Goal: Information Seeking & Learning: Find specific fact

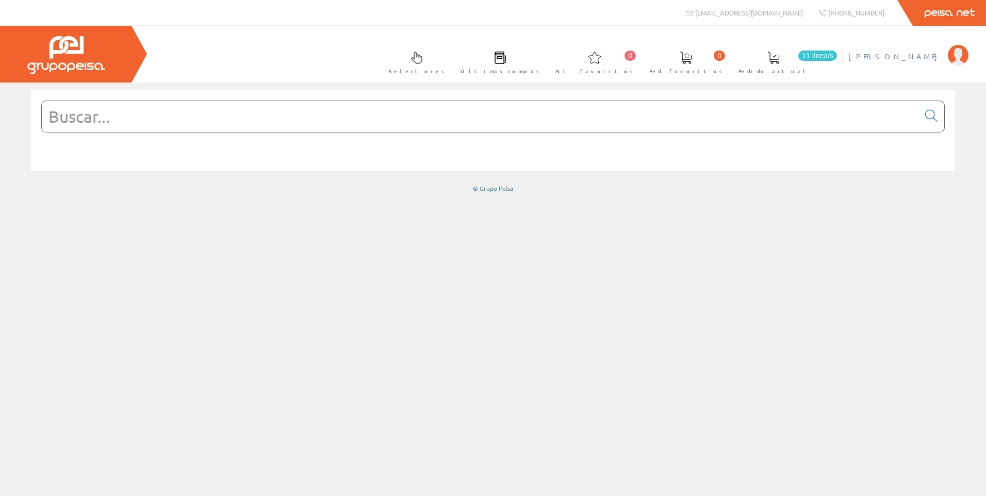
click at [923, 61] on span "[PERSON_NAME]" at bounding box center [896, 56] width 94 height 10
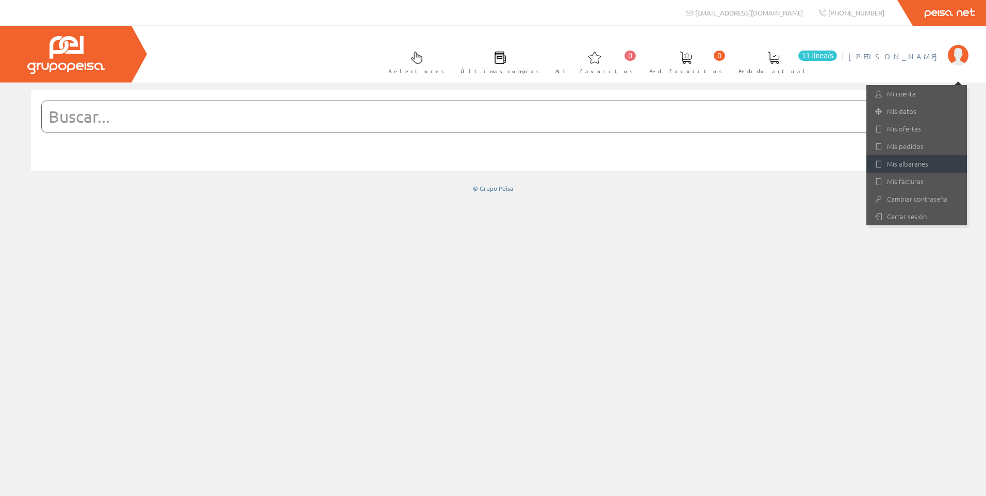
click at [914, 161] on link "Mis albaranes" at bounding box center [917, 164] width 101 height 18
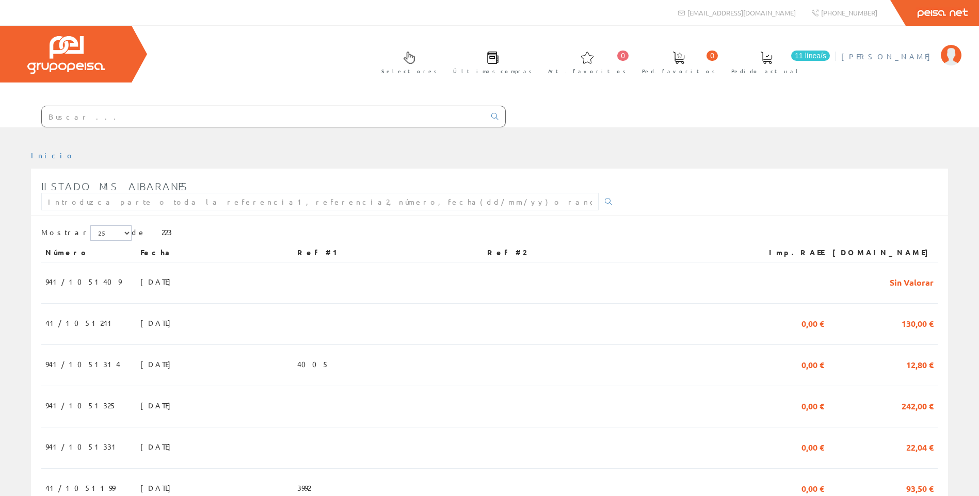
click at [911, 61] on span "[PERSON_NAME]" at bounding box center [888, 56] width 94 height 10
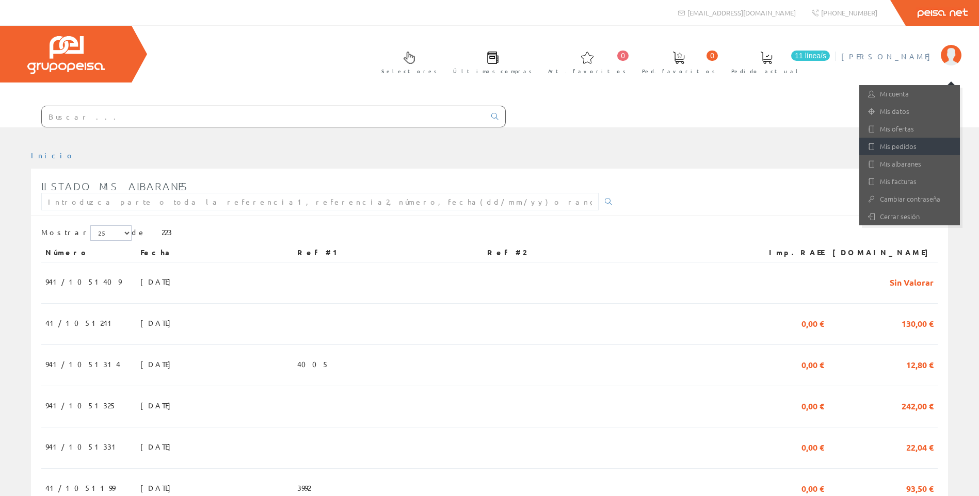
click at [907, 144] on link "Mis pedidos" at bounding box center [909, 147] width 101 height 18
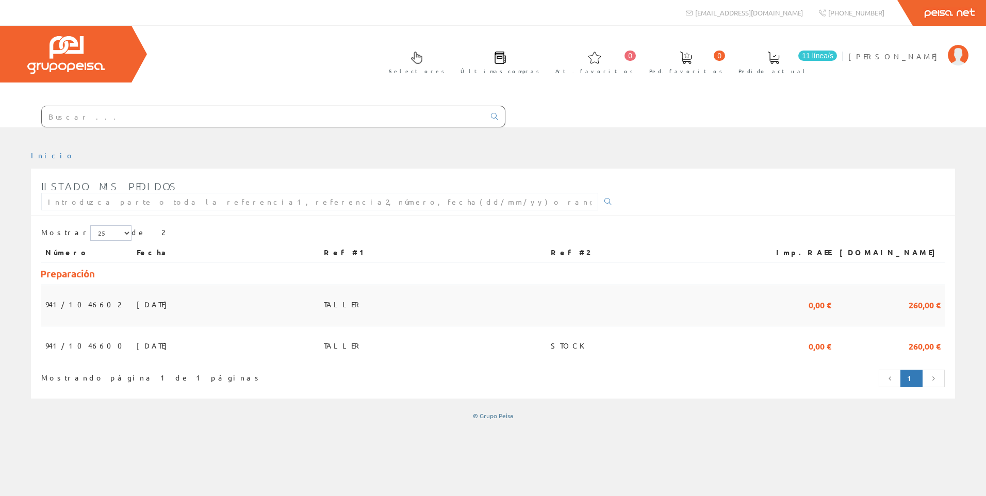
click at [137, 307] on span "[DATE]" at bounding box center [155, 305] width 36 height 18
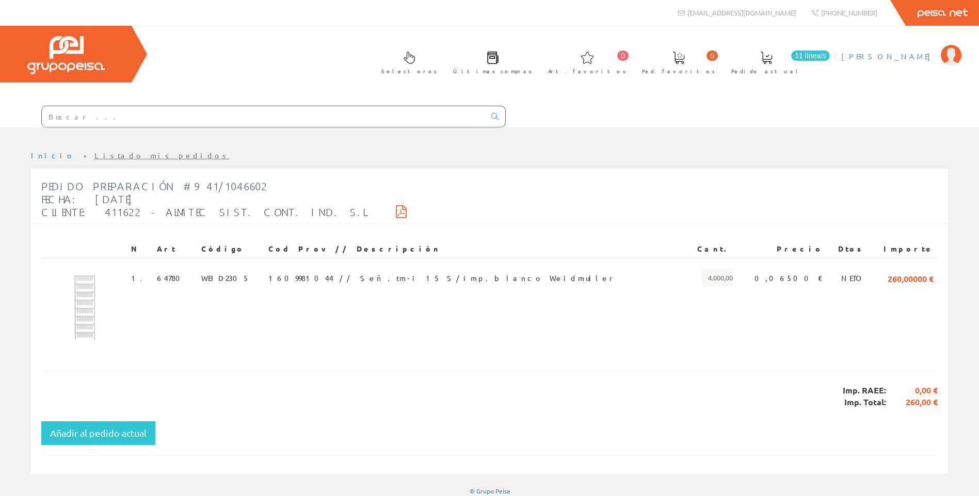
click at [915, 59] on span "[PERSON_NAME]" at bounding box center [888, 56] width 94 height 10
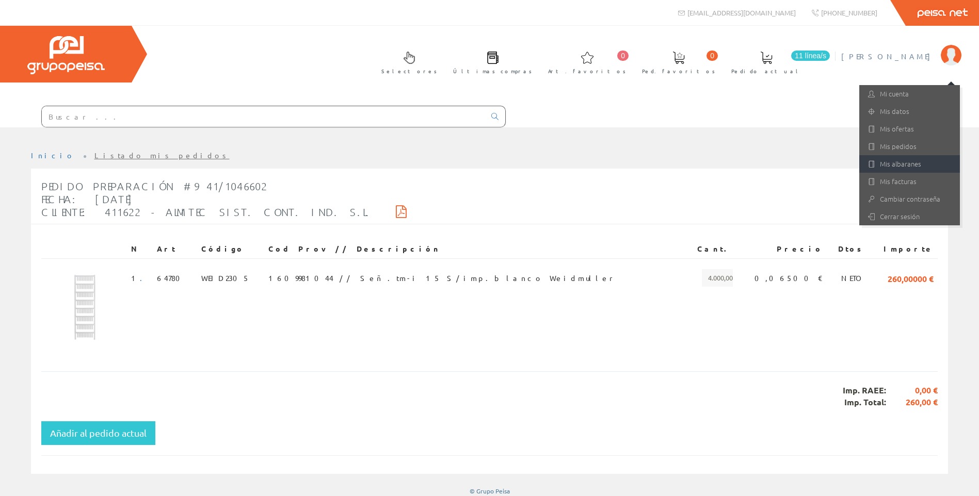
click at [911, 160] on link "Mis albaranes" at bounding box center [909, 164] width 101 height 18
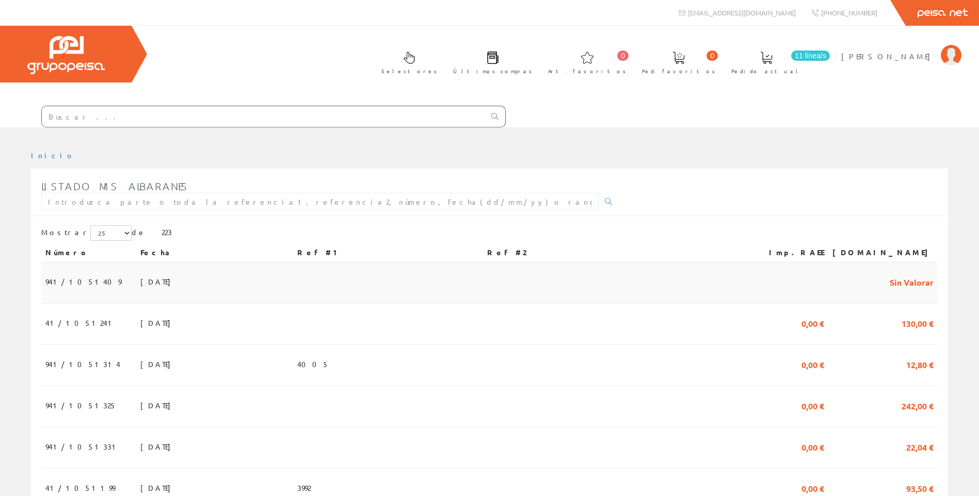
click at [140, 284] on span "13/08/2025" at bounding box center [158, 282] width 36 height 18
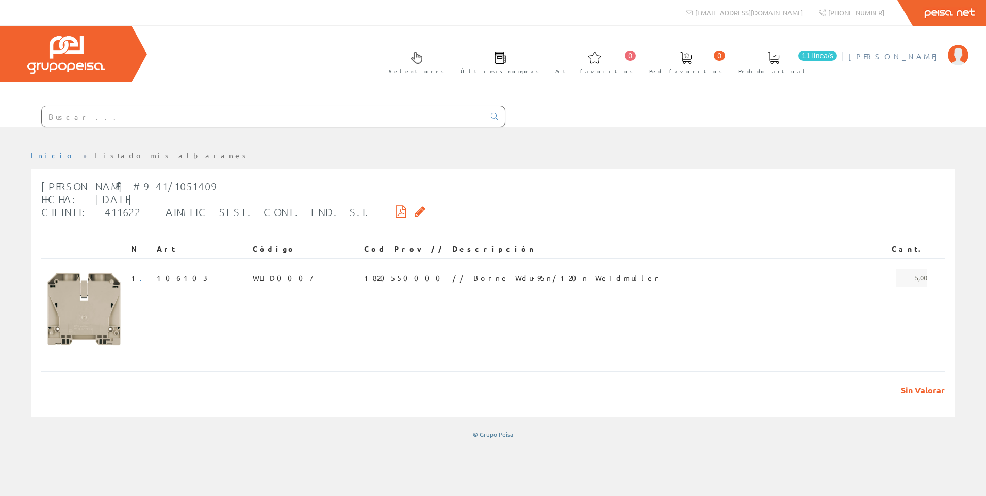
click at [925, 58] on span "[PERSON_NAME]" at bounding box center [896, 56] width 94 height 10
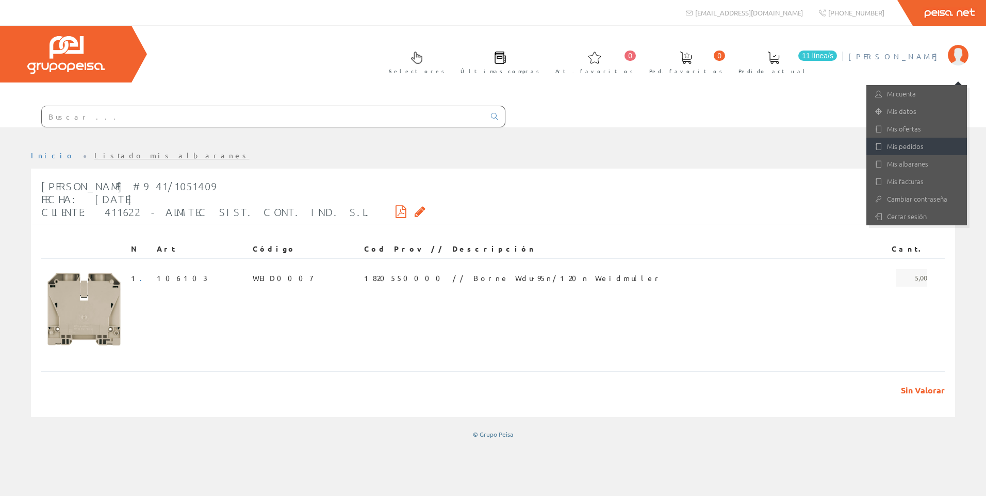
click at [914, 143] on link "Mis pedidos" at bounding box center [917, 147] width 101 height 18
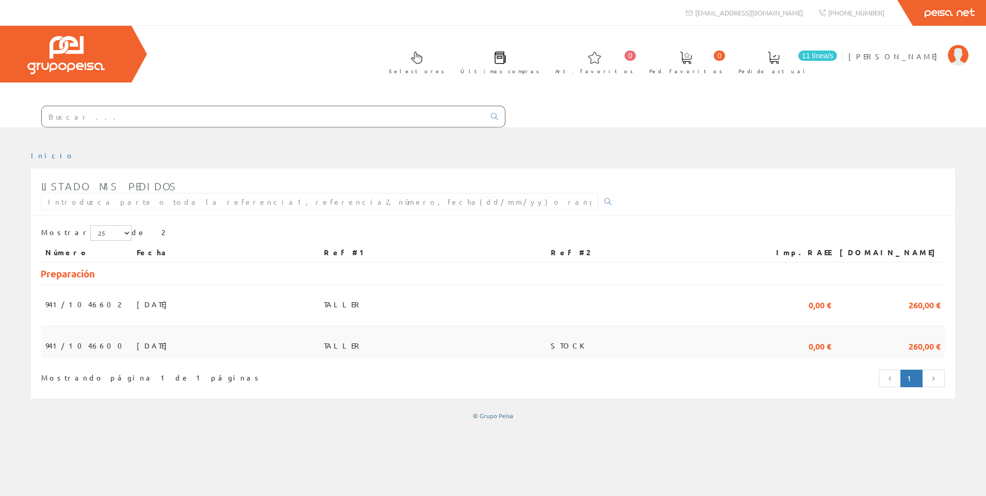
click at [147, 350] on td "07/08/2025" at bounding box center [226, 343] width 187 height 33
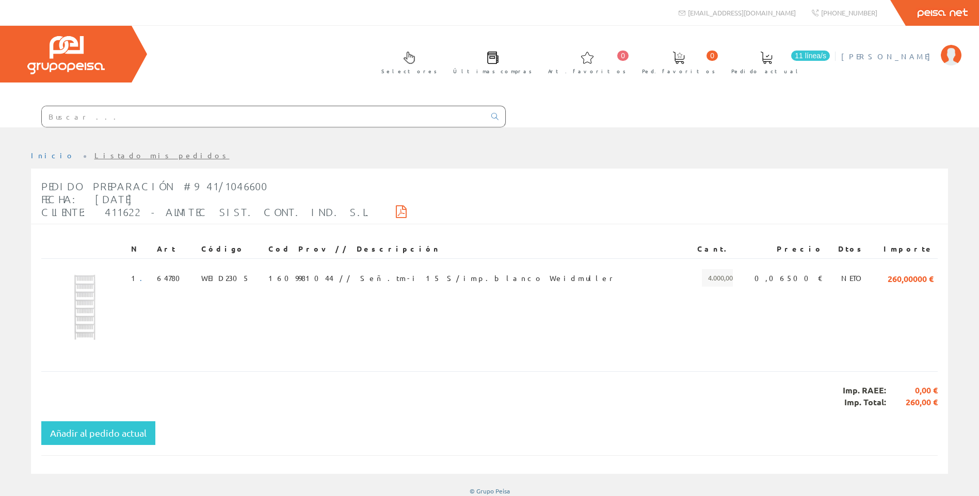
click at [905, 55] on span "[PERSON_NAME]" at bounding box center [888, 56] width 94 height 10
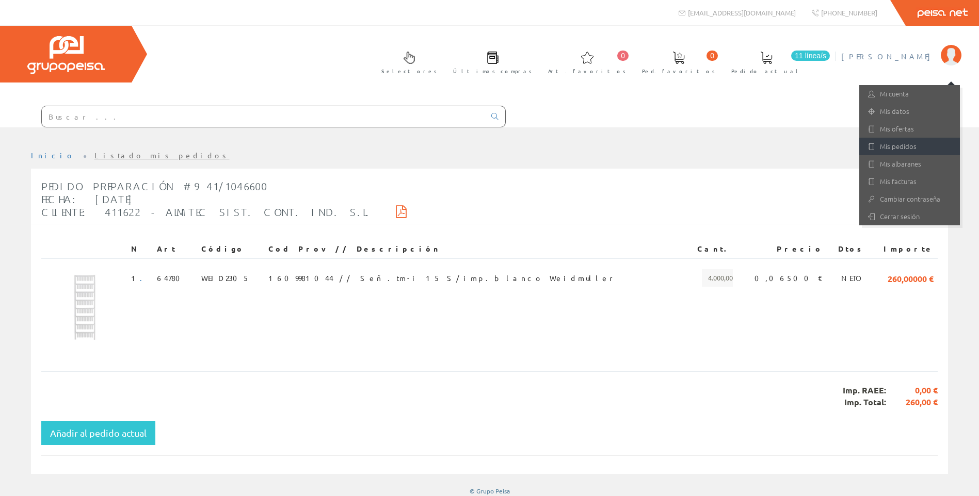
click at [895, 144] on link "Mis pedidos" at bounding box center [909, 147] width 101 height 18
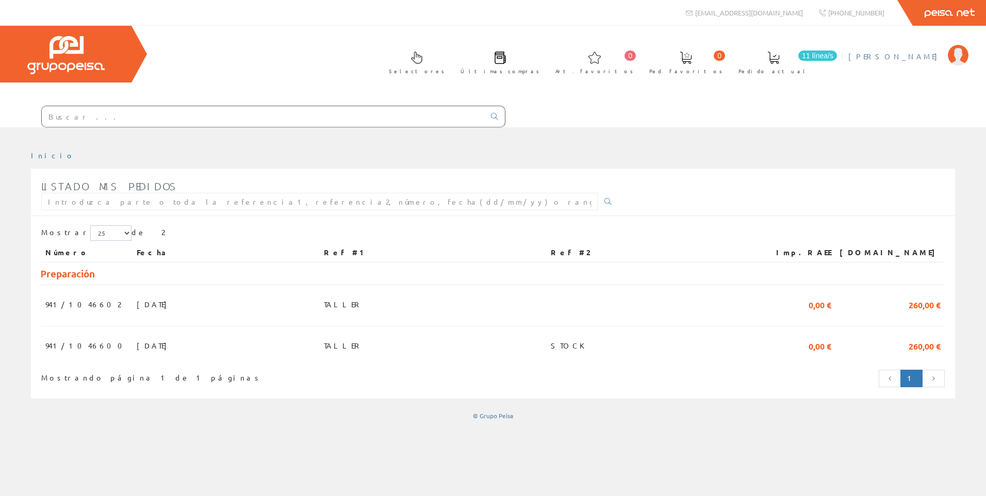
click at [936, 59] on span "[PERSON_NAME]" at bounding box center [896, 56] width 94 height 10
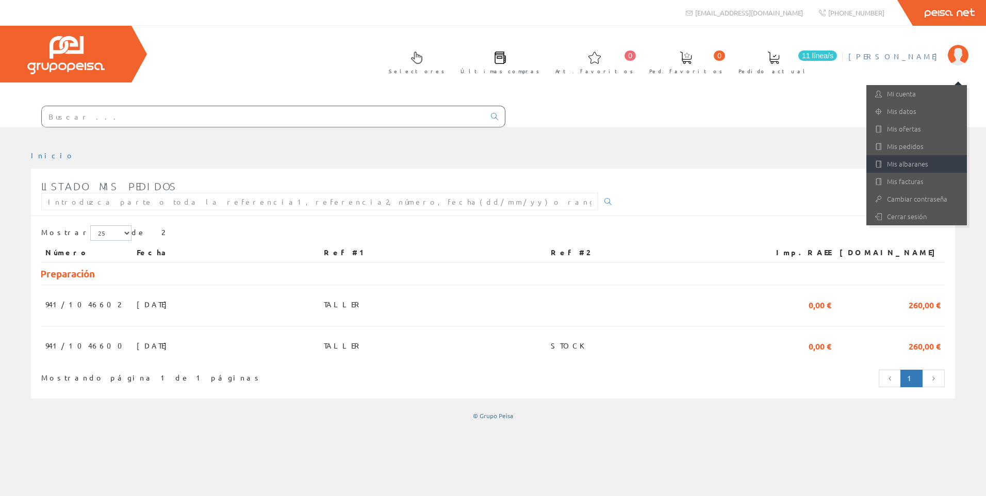
click at [903, 159] on link "Mis albaranes" at bounding box center [917, 164] width 101 height 18
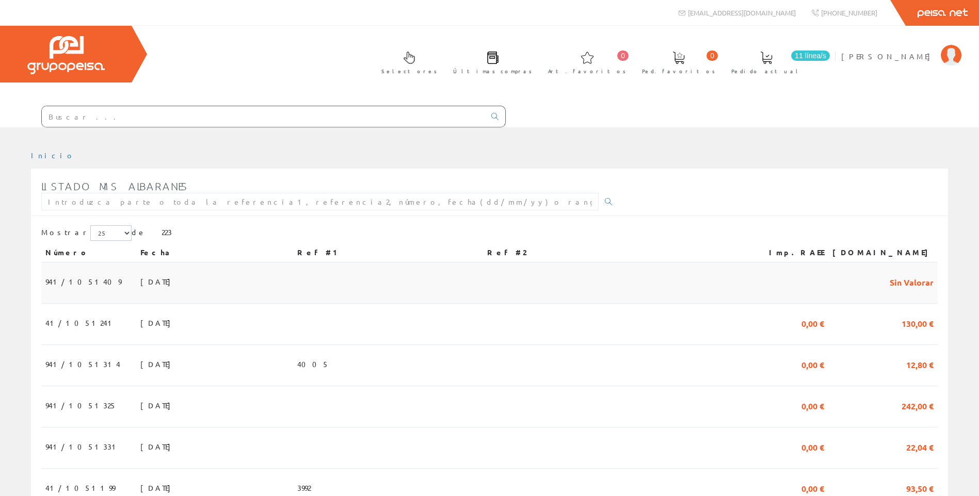
click at [140, 273] on span "13/08/2025" at bounding box center [158, 282] width 36 height 18
click at [140, 331] on span "07/08/2025" at bounding box center [158, 323] width 36 height 18
click at [140, 365] on span "[DATE]" at bounding box center [158, 364] width 36 height 18
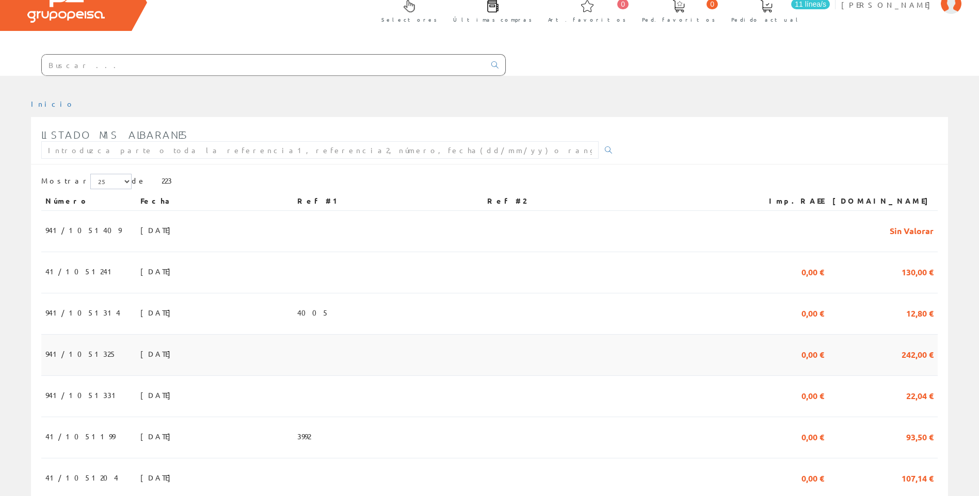
click at [140, 362] on span "07/08/2025" at bounding box center [158, 354] width 36 height 18
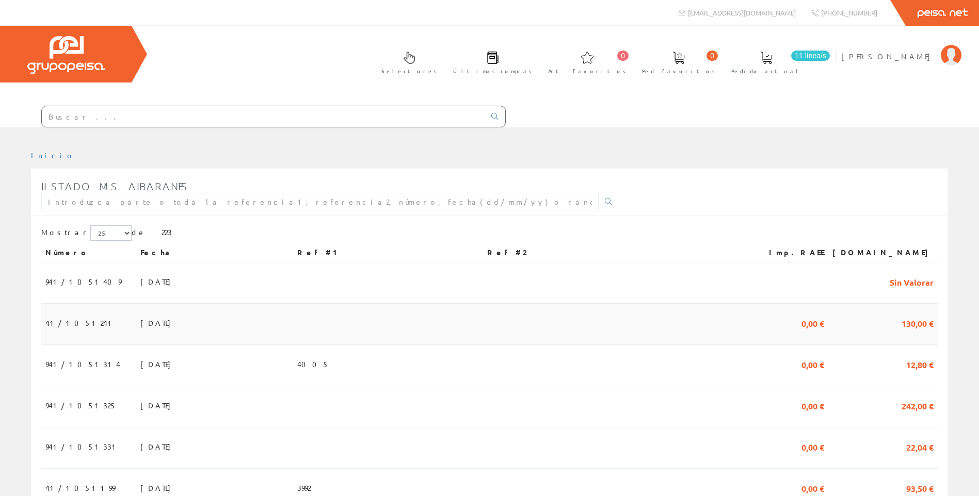
scroll to position [52, 0]
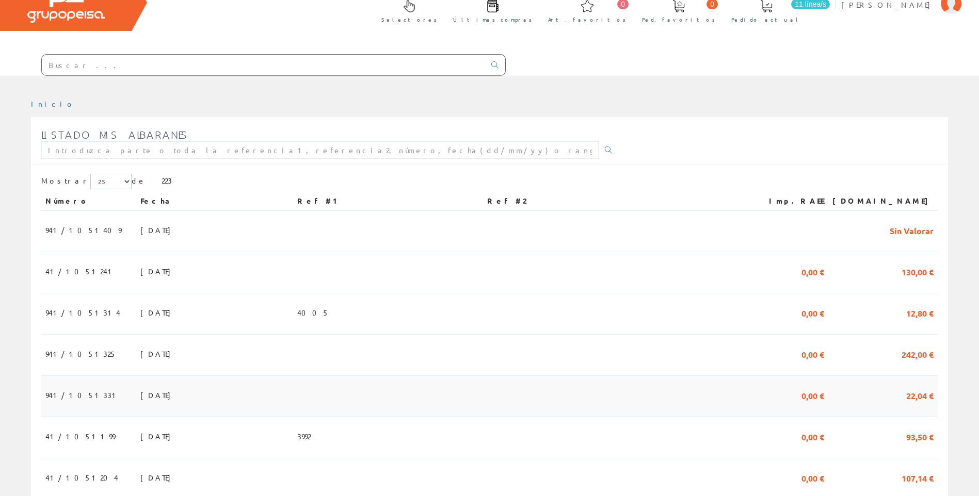
click at [140, 400] on span "[DATE]" at bounding box center [158, 395] width 36 height 18
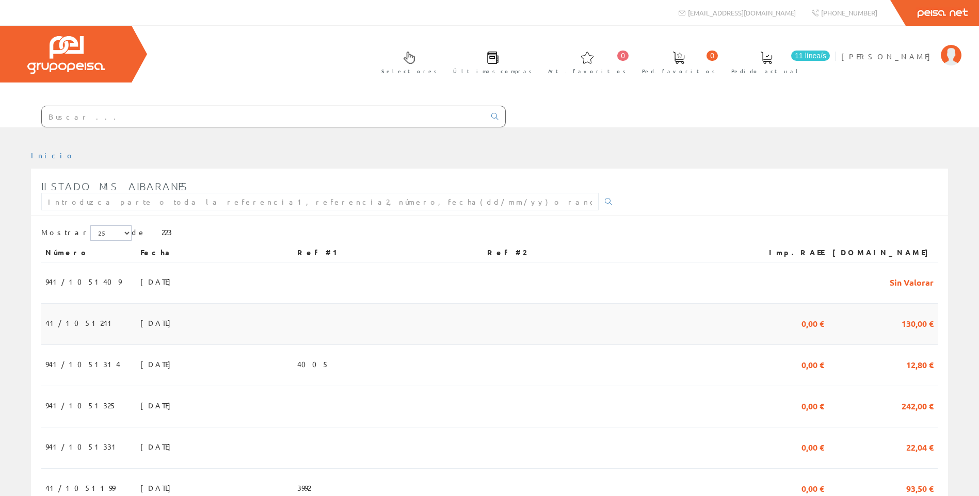
scroll to position [52, 0]
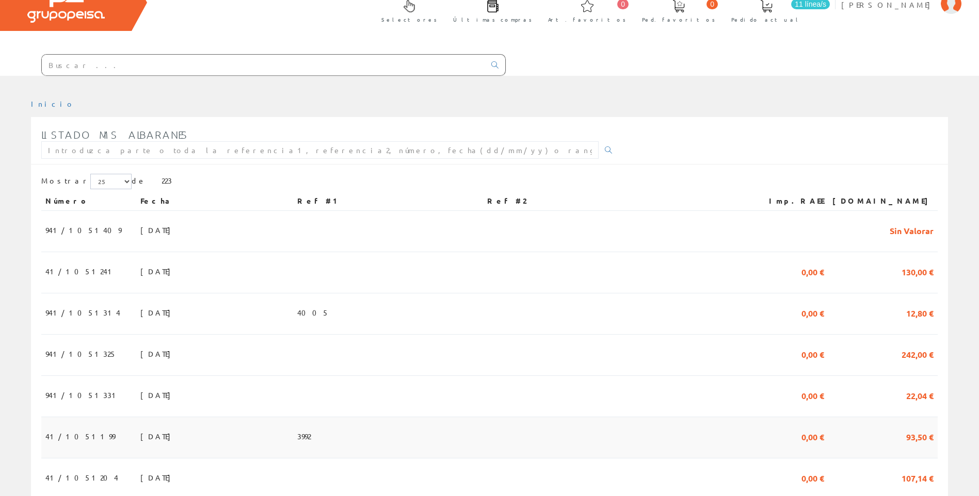
click at [136, 448] on td "06/08/2025" at bounding box center [214, 437] width 157 height 41
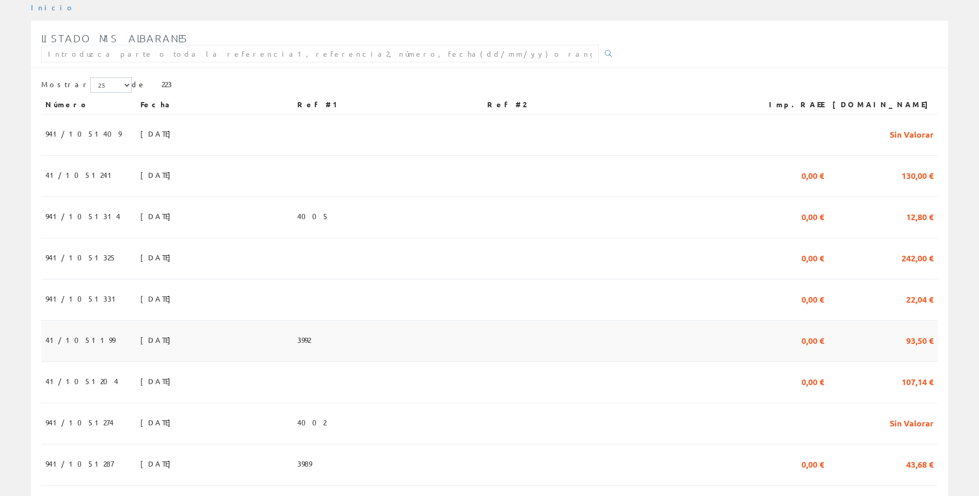
scroll to position [155, 0]
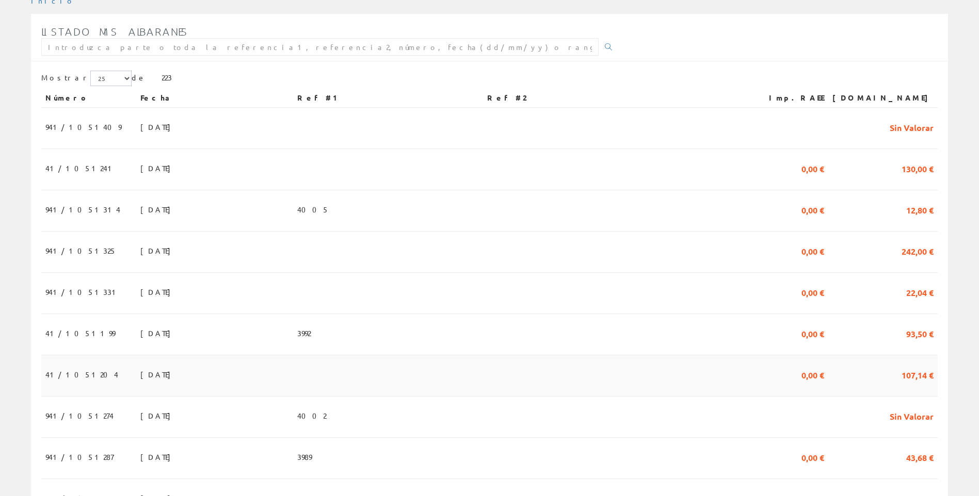
click at [140, 380] on span "[DATE]" at bounding box center [158, 375] width 36 height 18
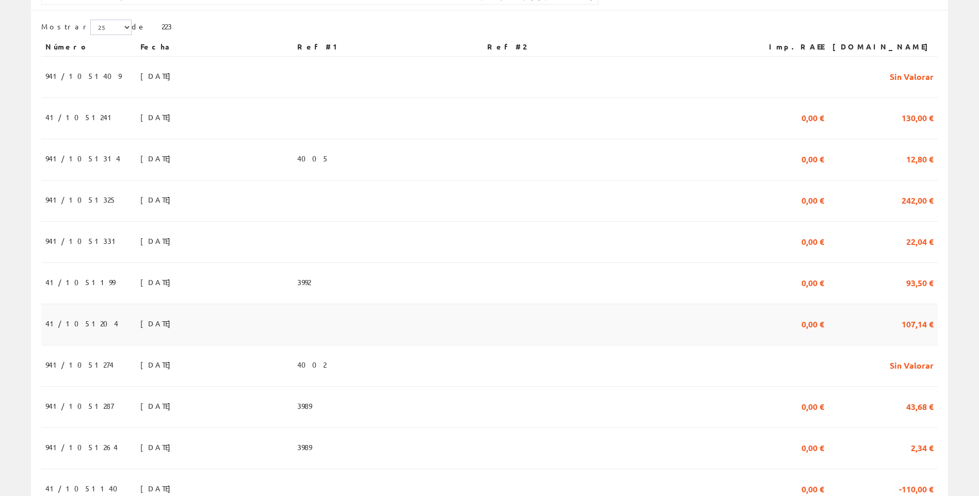
scroll to position [206, 0]
click at [83, 373] on span "941/1051274" at bounding box center [79, 364] width 68 height 18
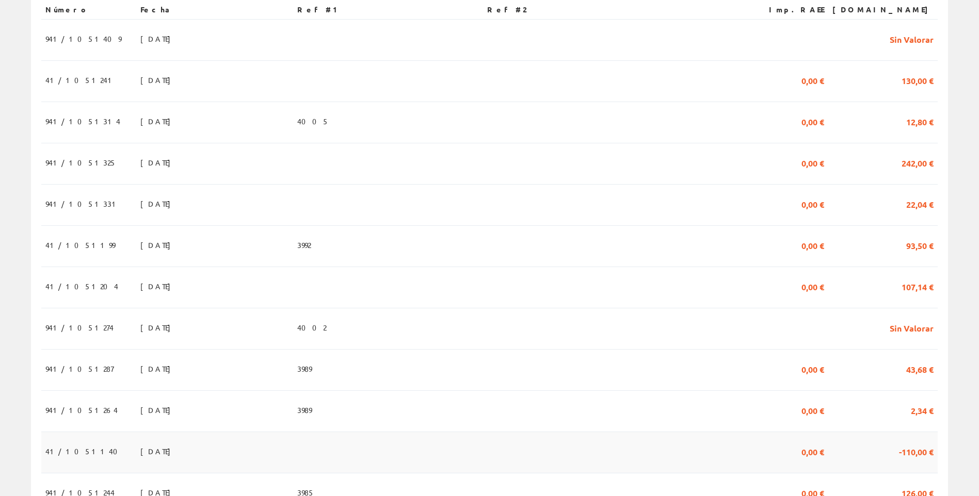
scroll to position [310, 0]
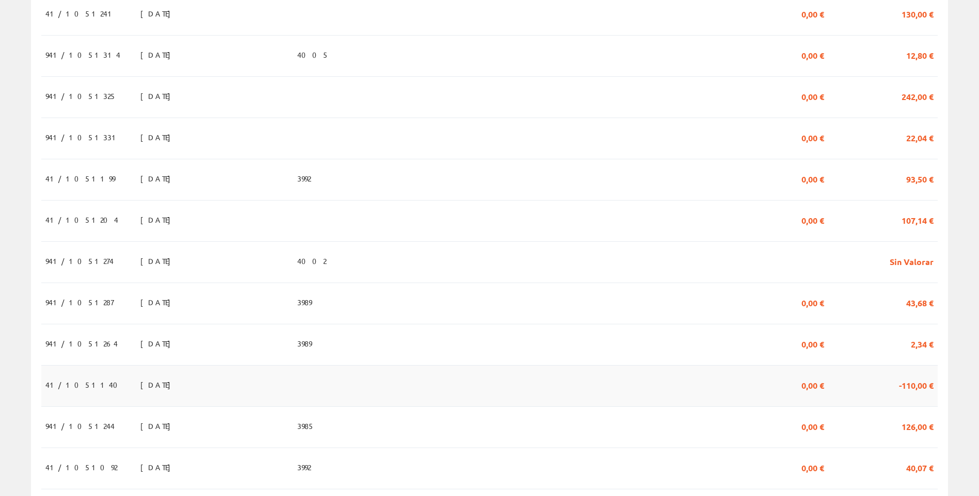
click at [140, 394] on span "[DATE]" at bounding box center [158, 385] width 36 height 18
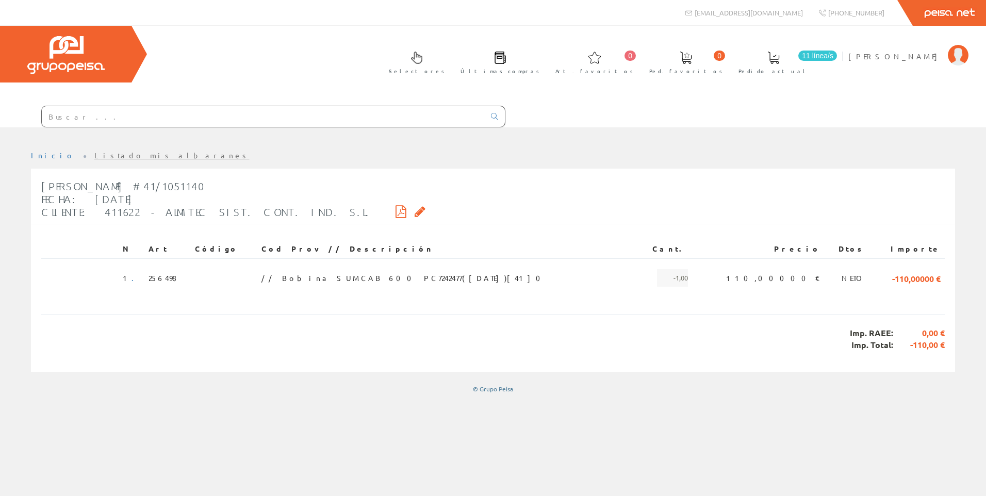
click at [175, 115] on input "text" at bounding box center [263, 116] width 443 height 21
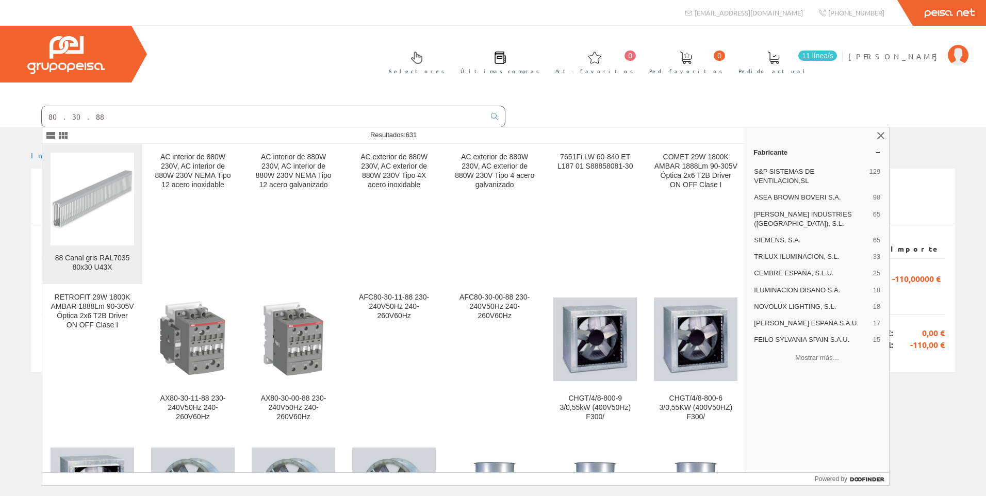
type input "80.30.88"
click at [89, 198] on img at bounding box center [93, 199] width 84 height 84
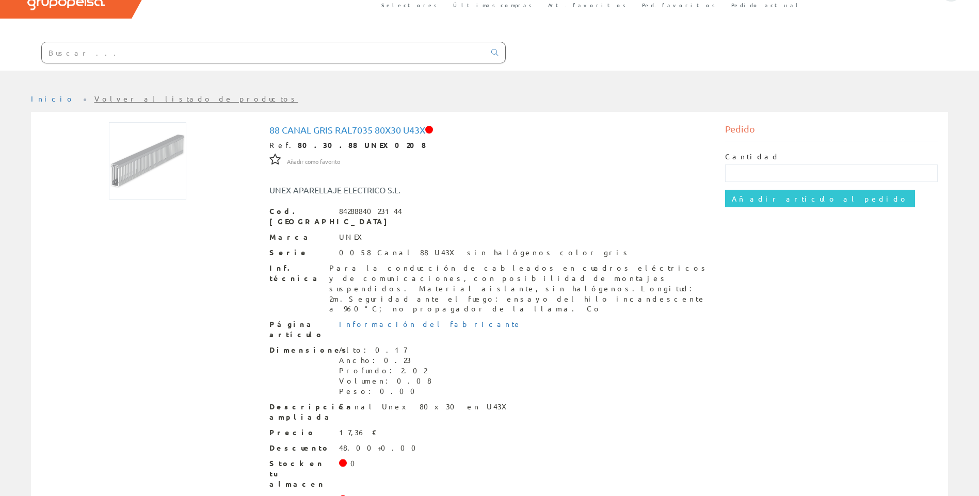
scroll to position [66, 0]
click at [252, 42] on input "text" at bounding box center [263, 51] width 443 height 21
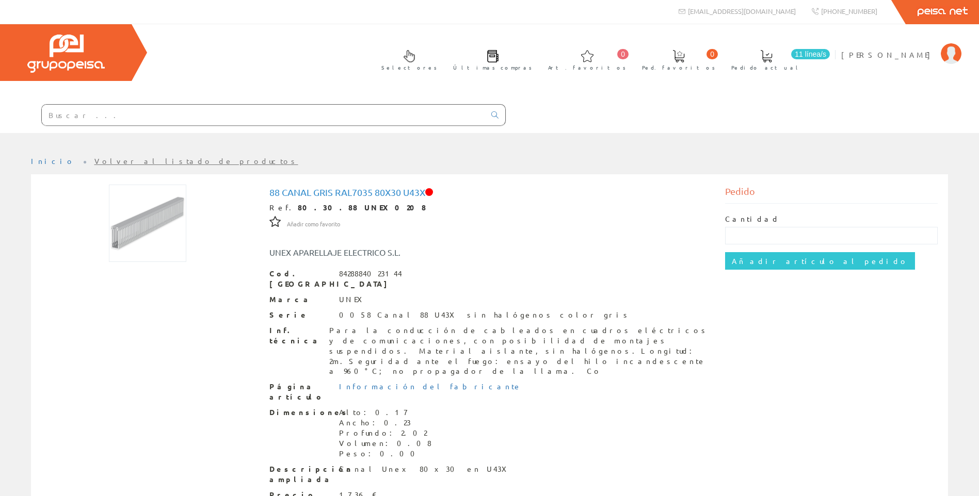
scroll to position [0, 0]
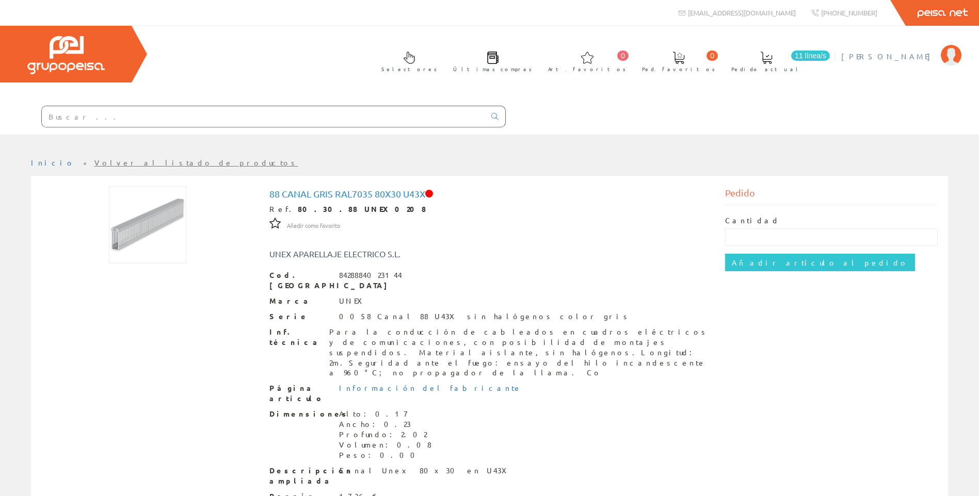
click at [926, 57] on span "[PERSON_NAME]" at bounding box center [888, 56] width 94 height 10
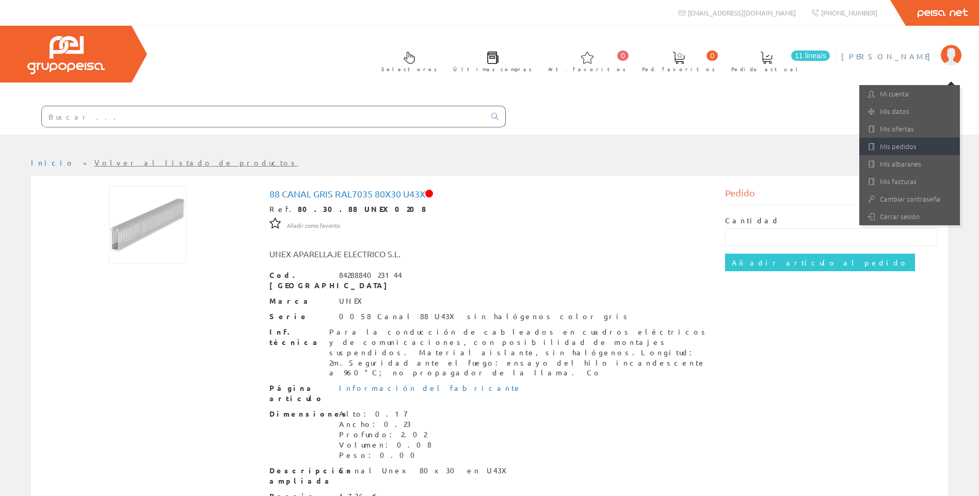
click at [896, 151] on link "Mis pedidos" at bounding box center [909, 147] width 101 height 18
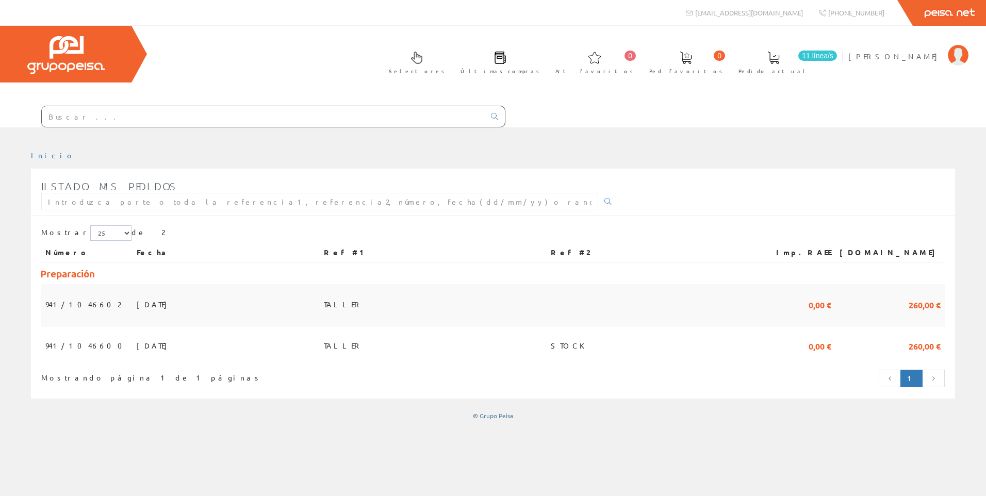
click at [137, 307] on span "07/08/2025" at bounding box center [155, 305] width 36 height 18
click at [439, 346] on td "TALLER" at bounding box center [433, 343] width 227 height 33
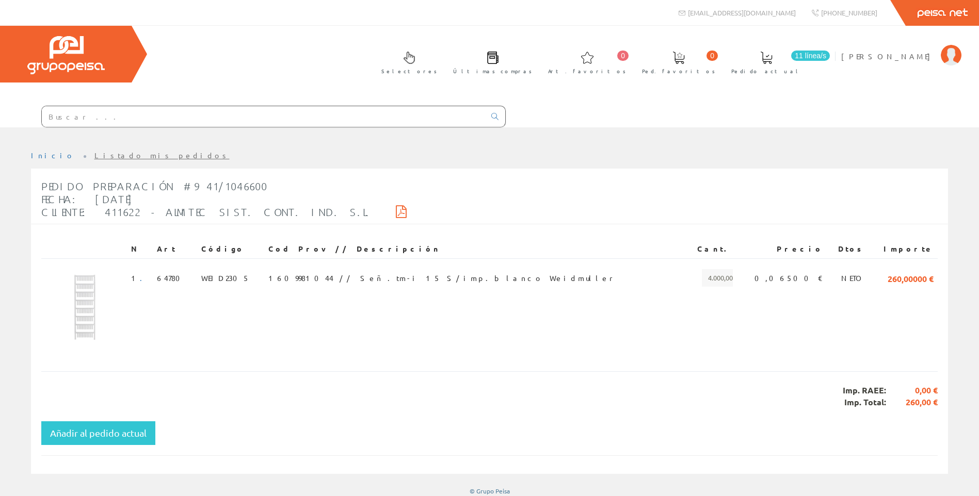
click at [262, 119] on input "text" at bounding box center [263, 116] width 443 height 21
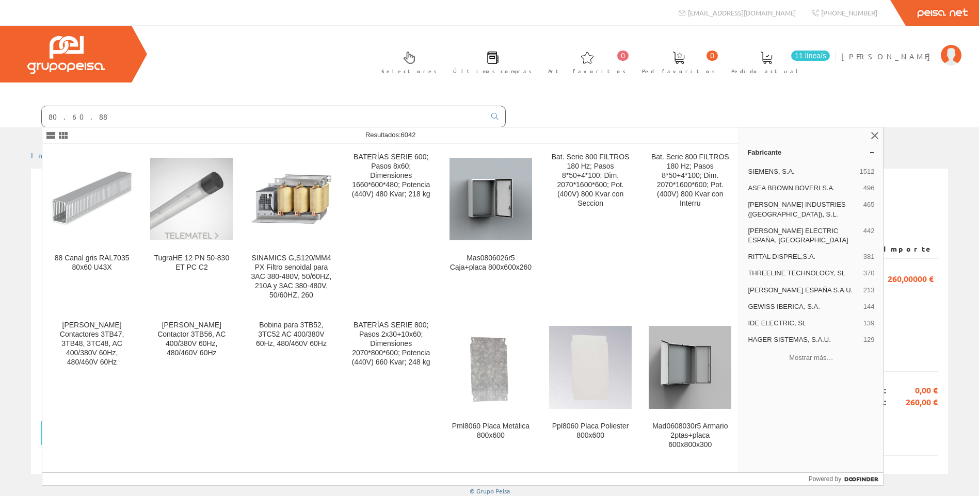
type input "80.60.88"
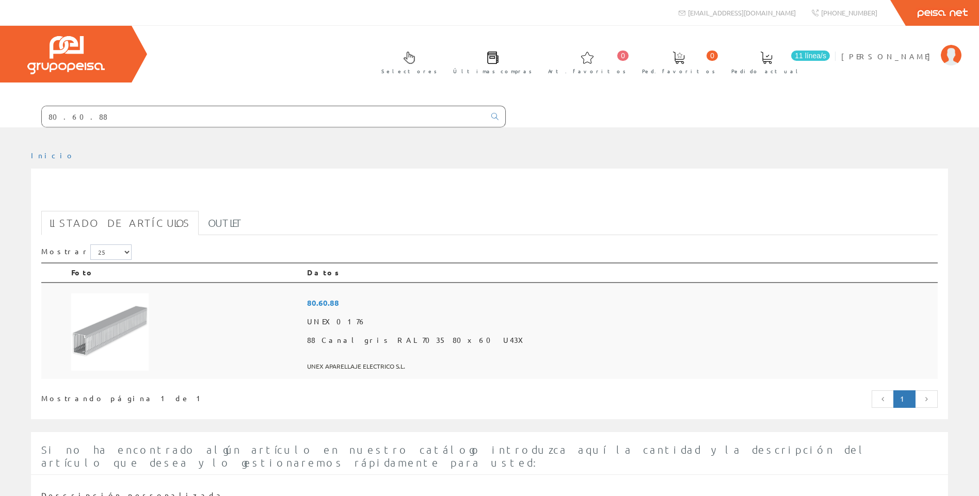
click at [131, 318] on img at bounding box center [109, 332] width 77 height 77
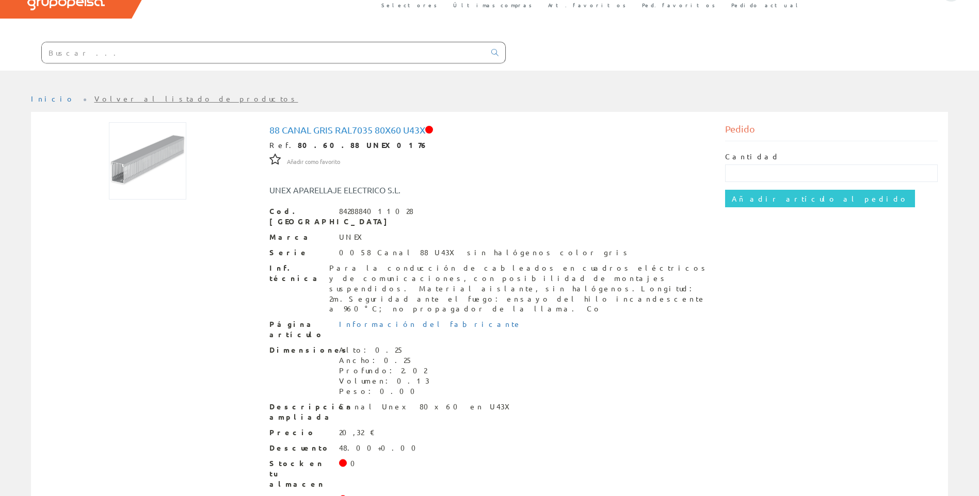
scroll to position [66, 0]
click at [149, 59] on input "text" at bounding box center [263, 51] width 443 height 21
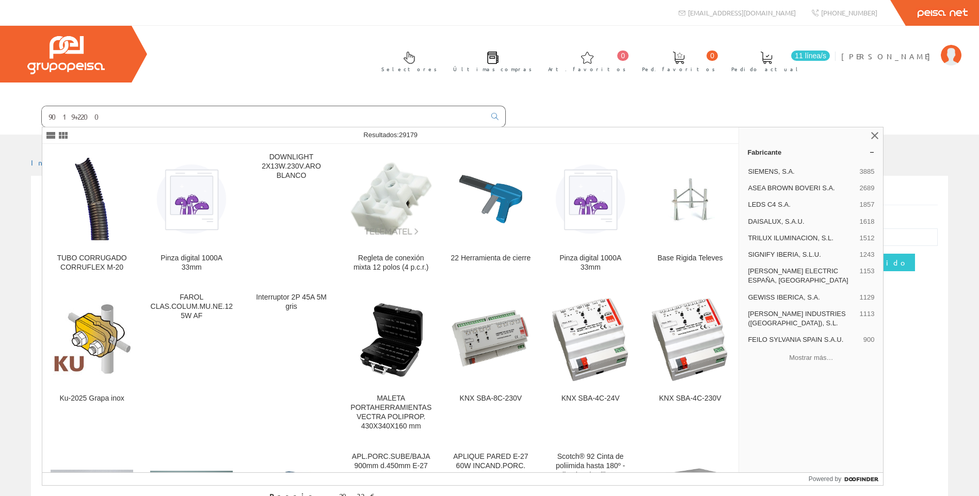
click at [67, 118] on input "9019+2200" at bounding box center [263, 116] width 443 height 21
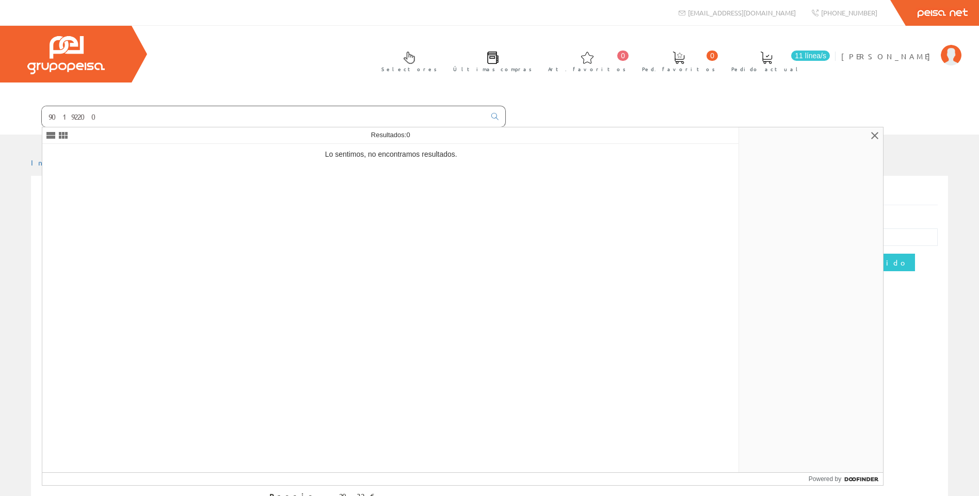
click at [115, 118] on input "90192200" at bounding box center [263, 116] width 443 height 21
click at [115, 118] on input "901922" at bounding box center [263, 116] width 443 height 21
drag, startPoint x: 115, startPoint y: 118, endPoint x: 0, endPoint y: 99, distance: 116.6
click at [0, 99] on html "info@peisa.com Peisa Net 0 0" at bounding box center [489, 248] width 979 height 496
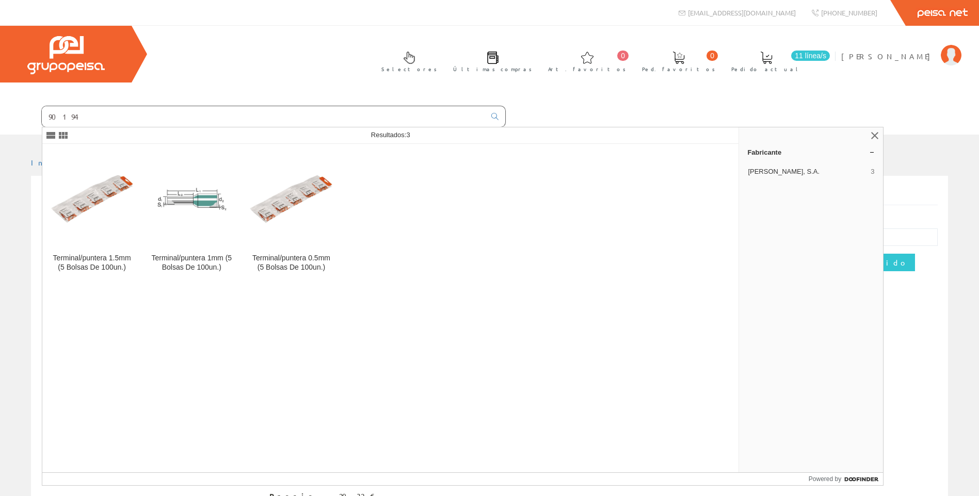
type input "901941"
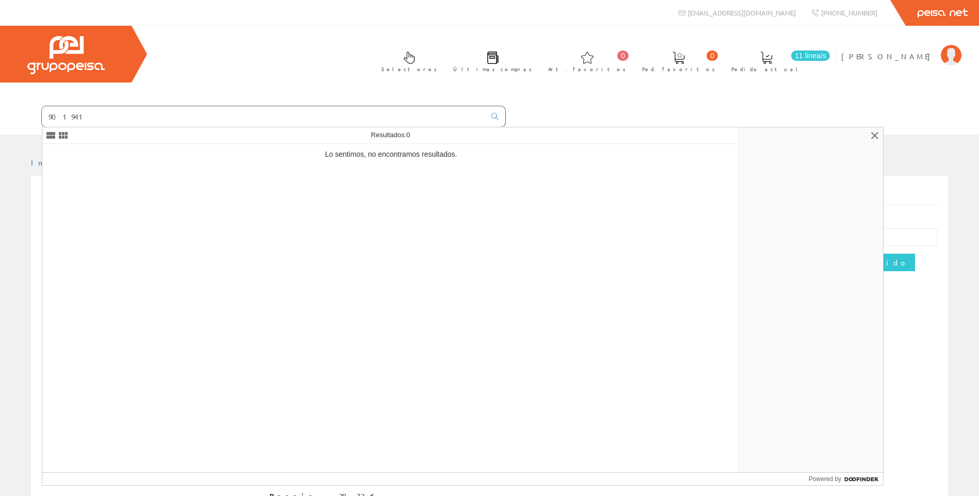
drag, startPoint x: 78, startPoint y: 118, endPoint x: 1, endPoint y: 110, distance: 78.3
click at [1, 110] on form "901941" at bounding box center [253, 117] width 506 height 22
click at [127, 116] on input "901941" at bounding box center [263, 116] width 443 height 21
click at [125, 115] on input "901941" at bounding box center [263, 116] width 443 height 21
click at [122, 118] on input "901941" at bounding box center [263, 116] width 443 height 21
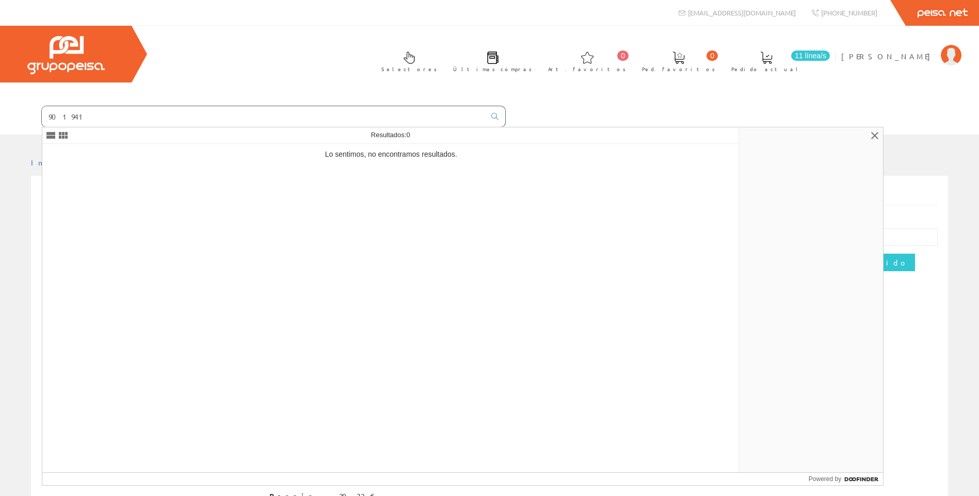
click at [80, 115] on input "901941" at bounding box center [263, 116] width 443 height 21
drag, startPoint x: 46, startPoint y: 115, endPoint x: 92, endPoint y: 120, distance: 46.7
click at [88, 116] on input "901941" at bounding box center [263, 116] width 443 height 21
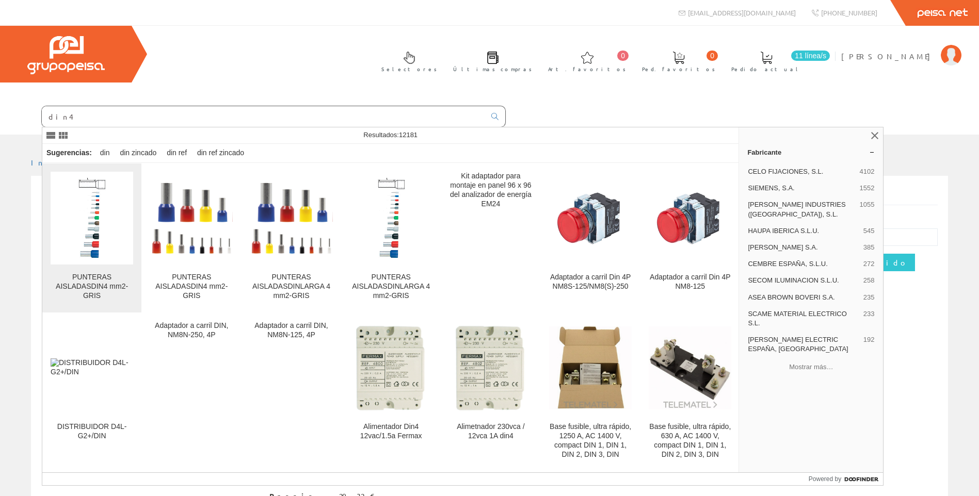
type input "din4"
click at [103, 285] on div "PUNTERAS AISLADASDIN4 mm2-GRIS" at bounding box center [92, 287] width 83 height 28
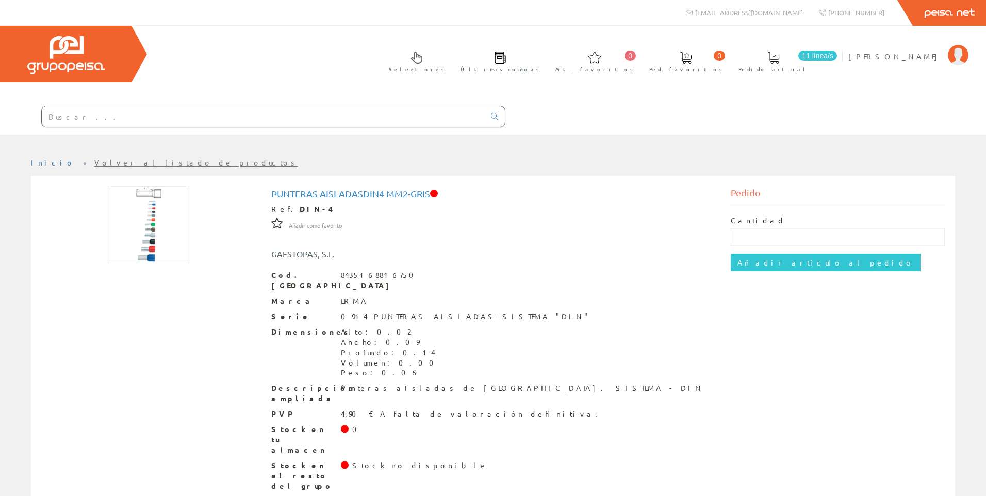
click at [104, 121] on input "text" at bounding box center [263, 116] width 443 height 21
